Goal: Browse casually: Explore the website without a specific task or goal

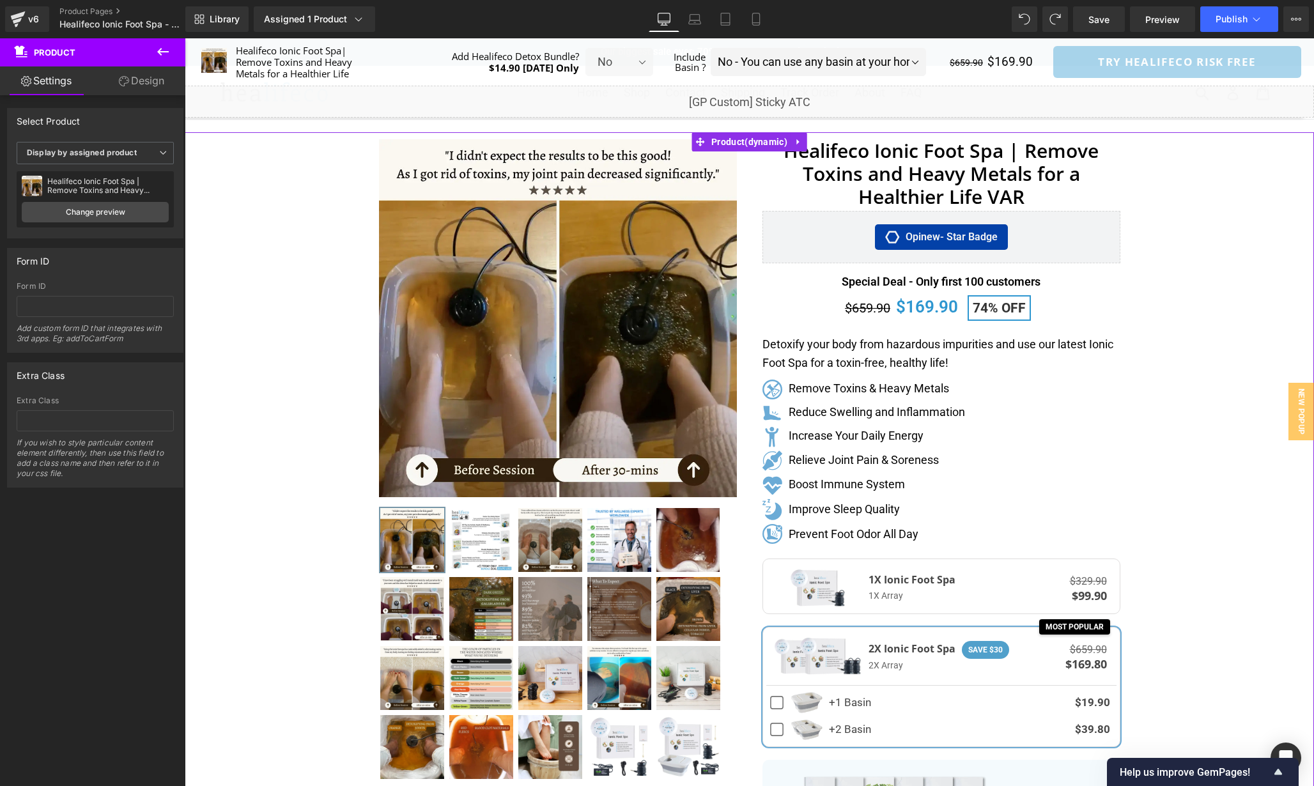
click at [1170, 445] on div "Separator" at bounding box center [749, 689] width 1129 height 1115
